Goal: Navigation & Orientation: Find specific page/section

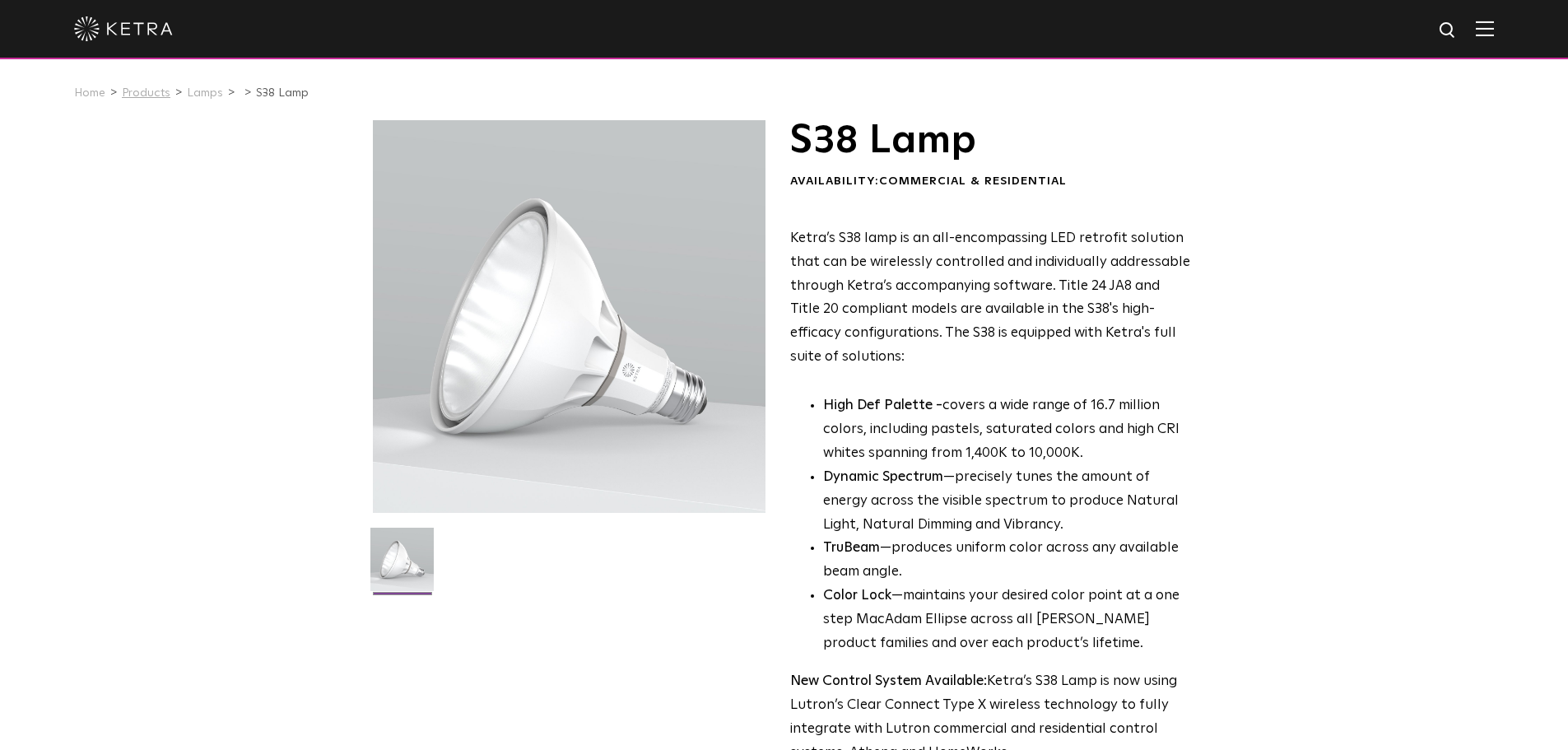
click at [142, 91] on link "Products" at bounding box center [145, 92] width 49 height 12
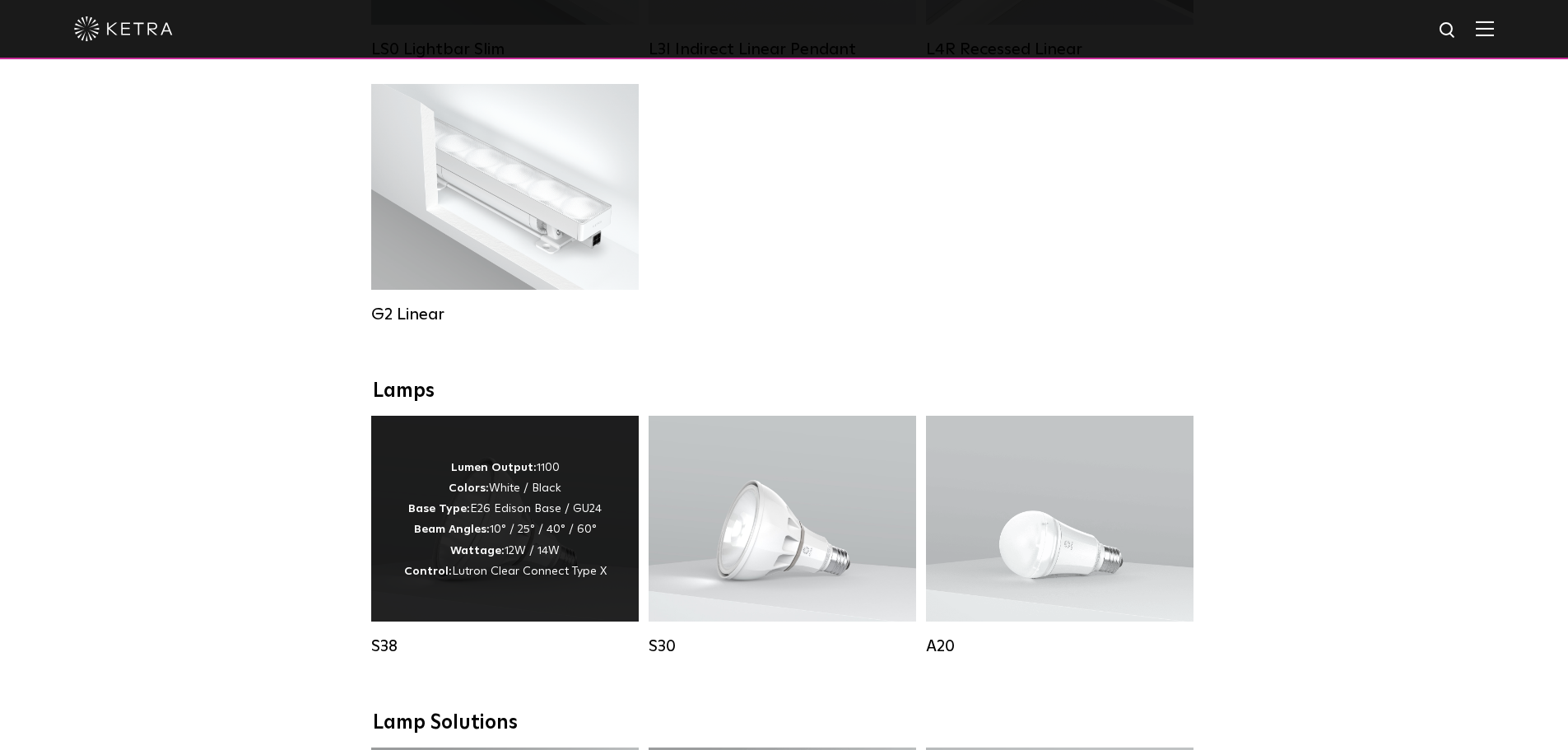
scroll to position [1070, 0]
